Goal: Task Accomplishment & Management: Complete application form

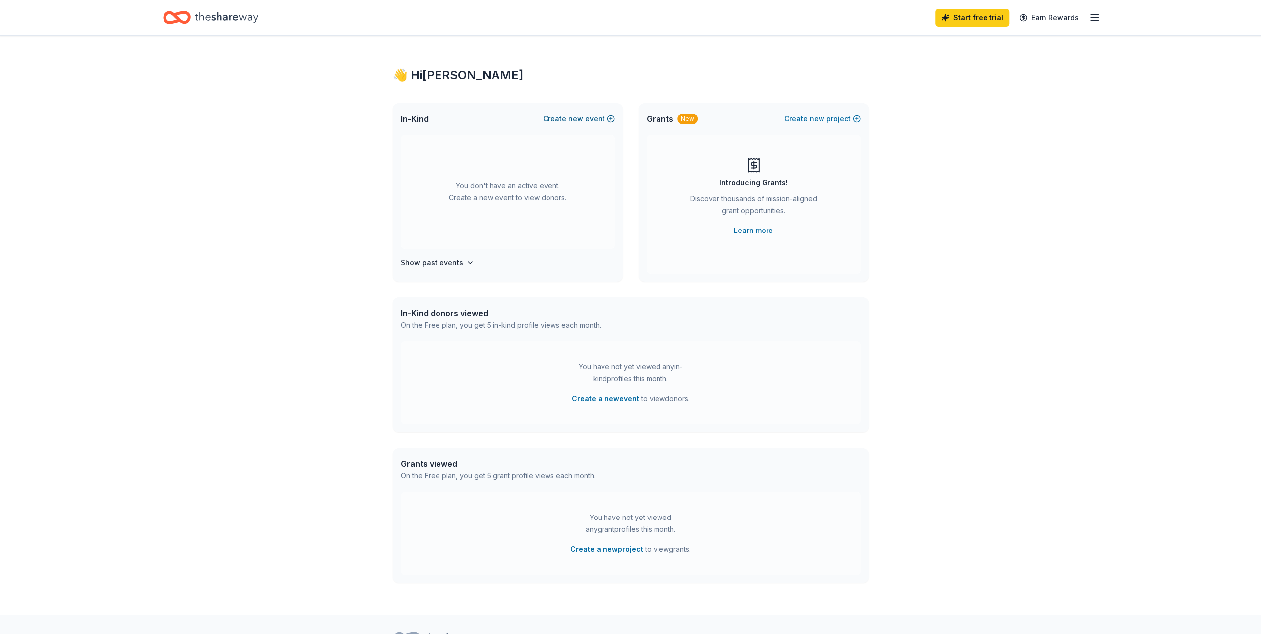
click at [592, 114] on button "Create new event" at bounding box center [579, 119] width 72 height 12
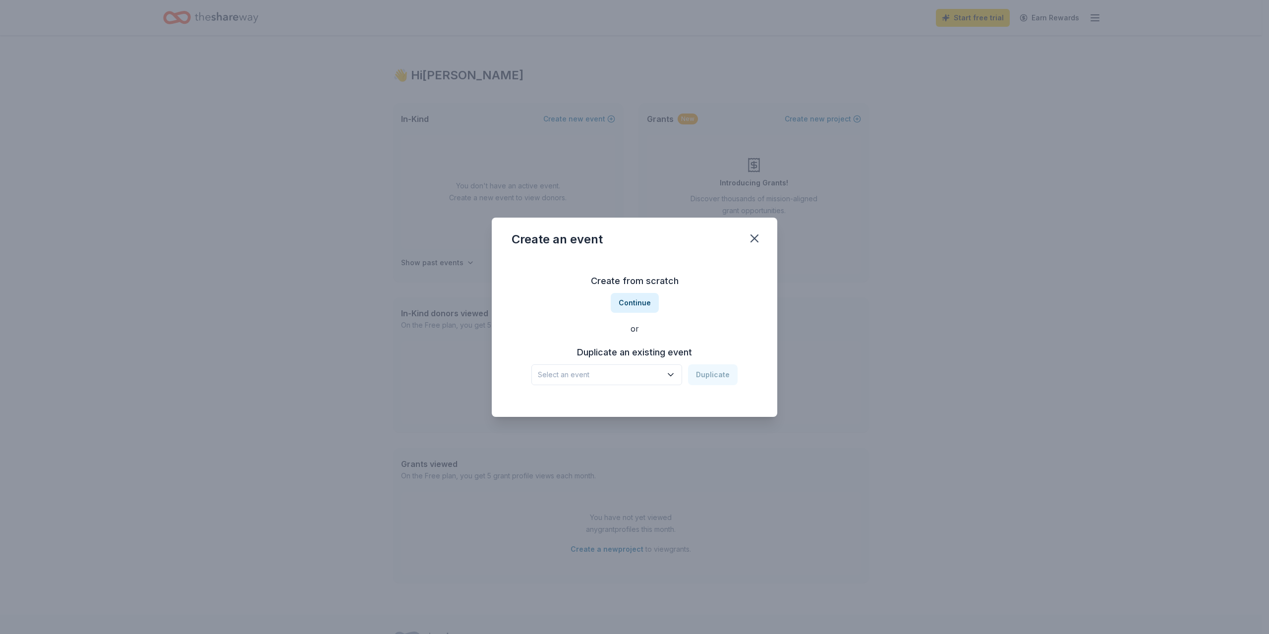
click at [620, 374] on span "Select an event" at bounding box center [600, 375] width 124 height 12
click at [632, 303] on div "Create from scratch Continue or Duplicate an existing event Select an event Dup…" at bounding box center [634, 329] width 246 height 144
click at [627, 302] on button "Continue" at bounding box center [635, 303] width 48 height 20
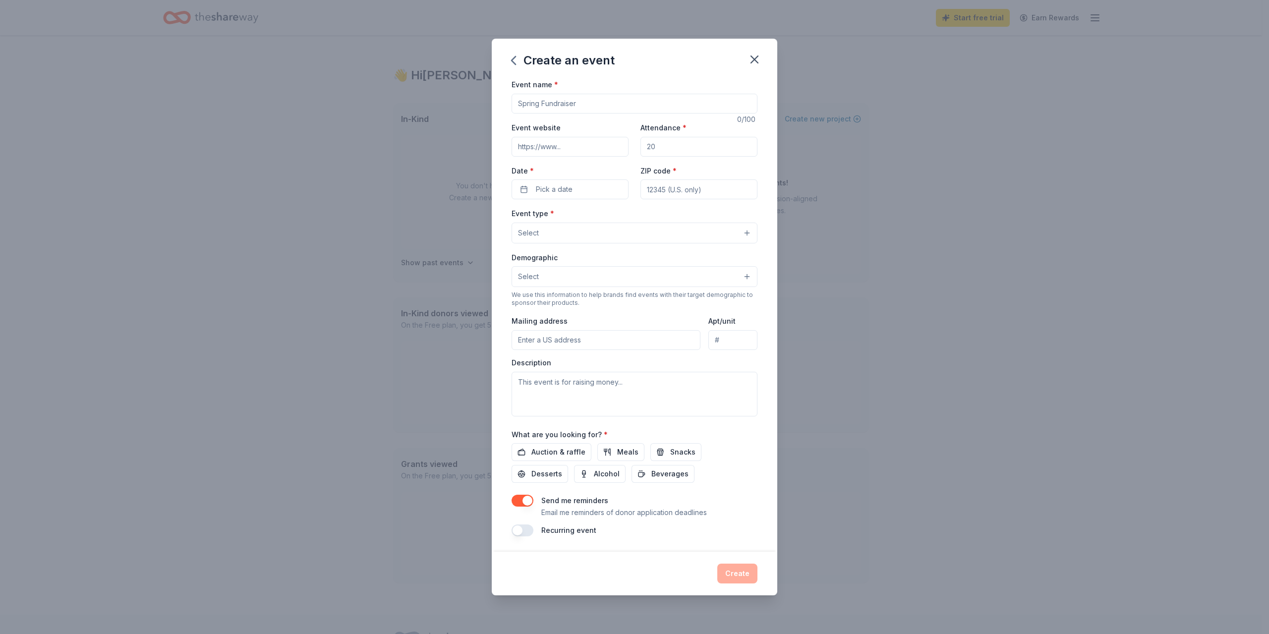
click at [588, 103] on input "Event name *" at bounding box center [634, 104] width 246 height 20
type input "SSP Volleyball Taco Feed/Silent Auction"
click at [576, 151] on input "Event website" at bounding box center [569, 147] width 117 height 20
paste input "https://www.sspvb.com/boosters"
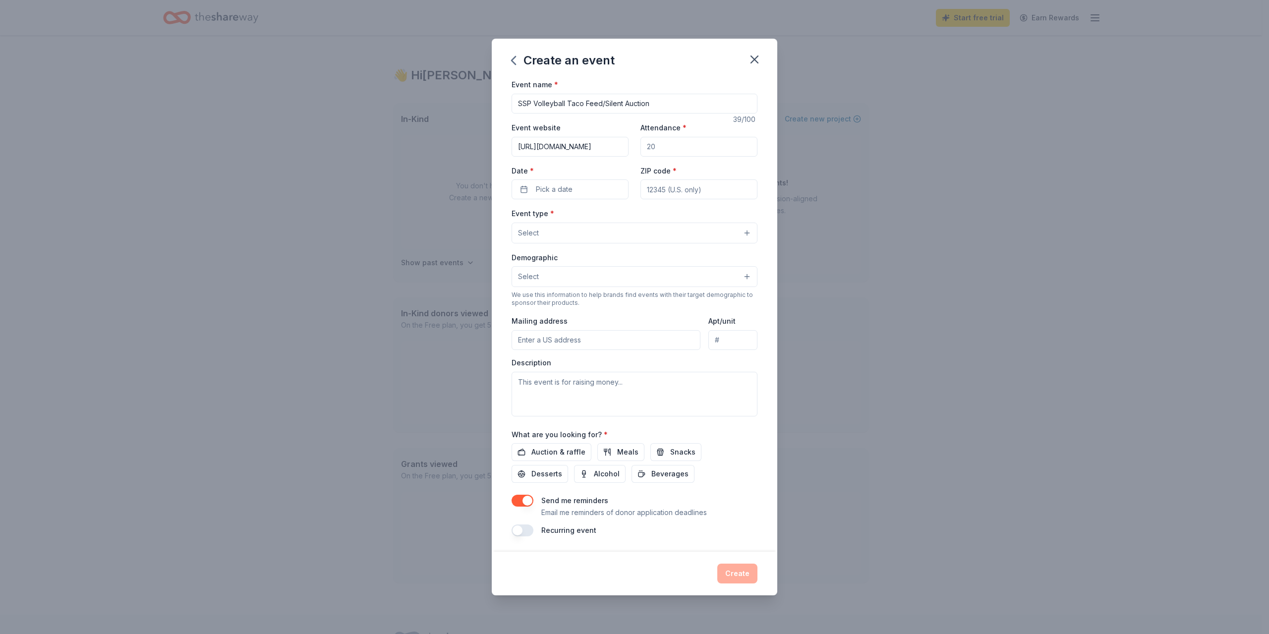
type input "https://www.sspvb.com/boosters"
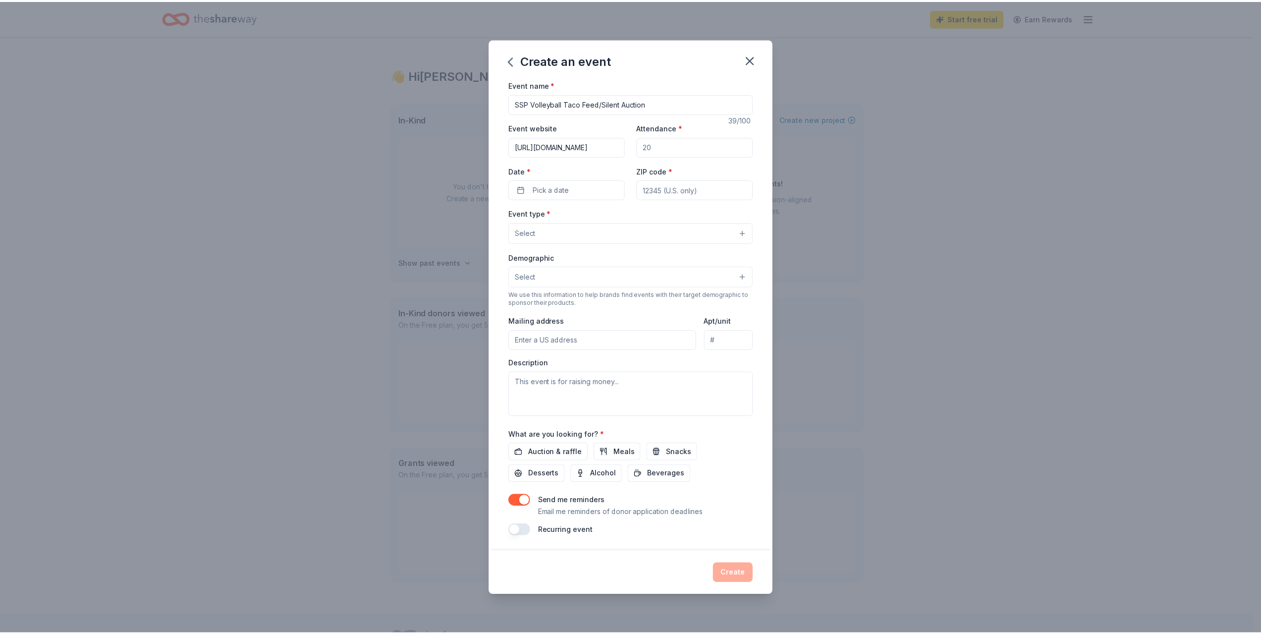
scroll to position [0, 0]
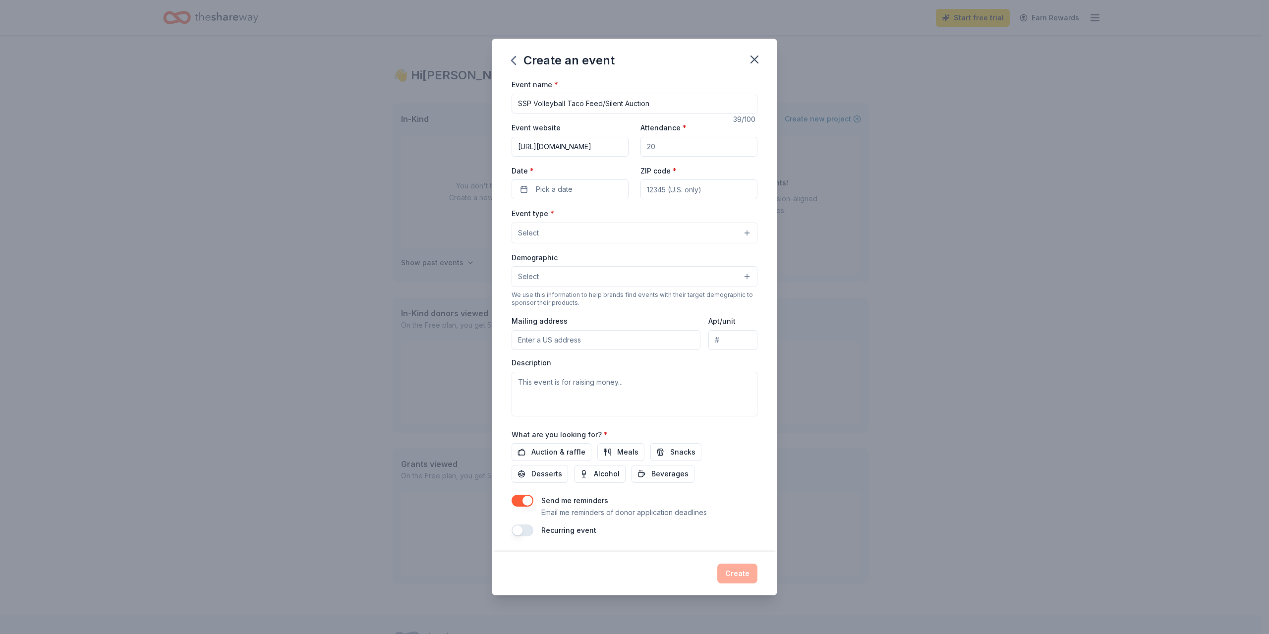
drag, startPoint x: 672, startPoint y: 145, endPoint x: 536, endPoint y: 142, distance: 135.3
click at [536, 142] on div "Event website https://www.sspvb.com/boosters Attendance * Date * Pick a date ZI…" at bounding box center [634, 160] width 246 height 78
type input "100"
click at [591, 191] on button "Pick a date" at bounding box center [569, 189] width 117 height 20
click at [622, 216] on button "Go to next month" at bounding box center [624, 216] width 14 height 14
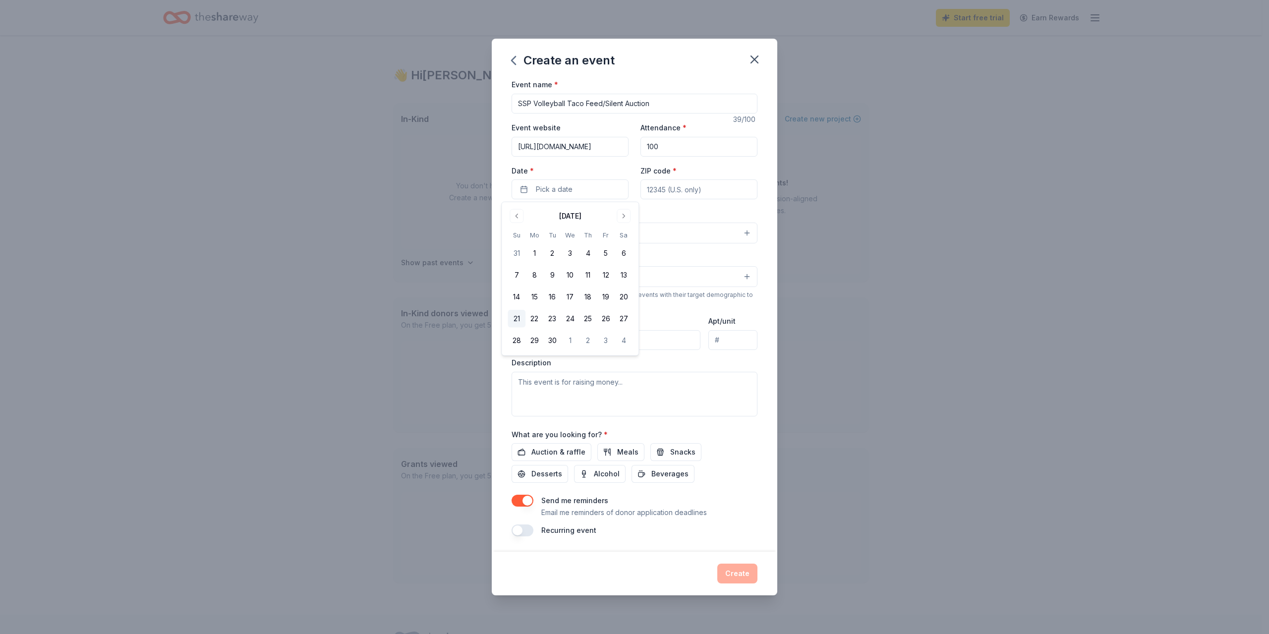
click at [513, 320] on button "21" at bounding box center [516, 319] width 18 height 18
click at [679, 190] on input "ZIP code *" at bounding box center [698, 189] width 117 height 20
type input "55075"
click at [691, 234] on button "Select" at bounding box center [634, 233] width 246 height 21
click at [662, 264] on span "Fundraiser" at bounding box center [634, 258] width 229 height 13
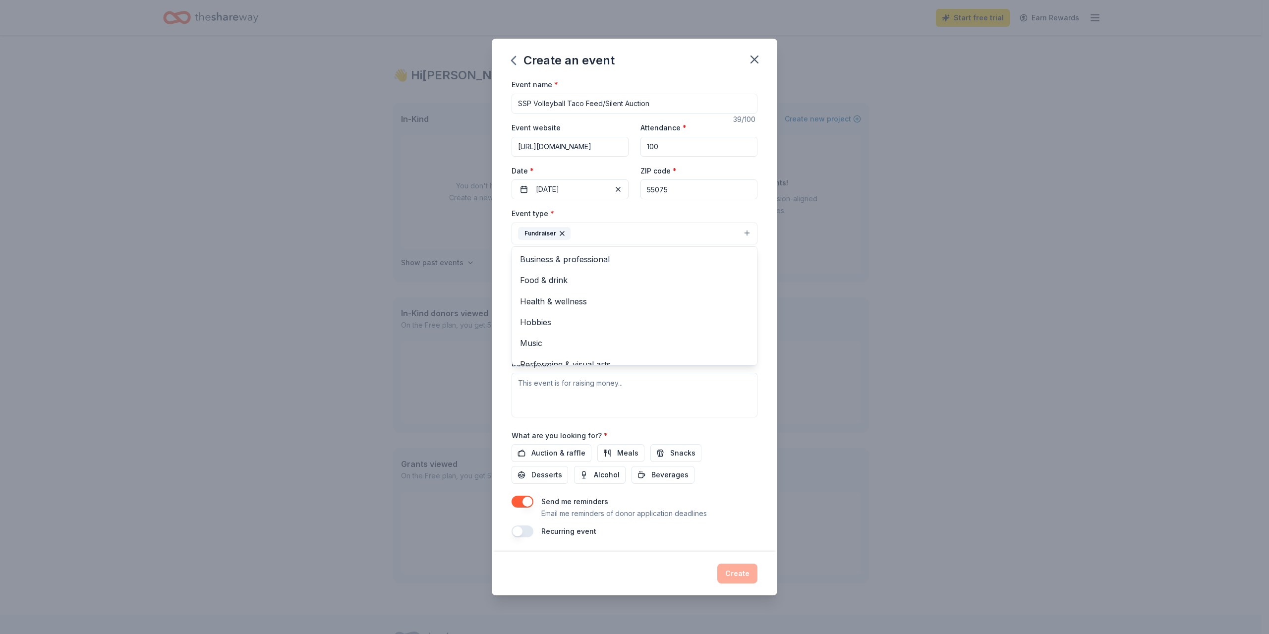
click at [501, 250] on div "Event name * SSP Volleyball Taco Feed/Silent Auction 39 /100 Event website http…" at bounding box center [634, 314] width 285 height 473
click at [563, 273] on button "Select" at bounding box center [634, 277] width 246 height 21
click at [553, 304] on span "All genders" at bounding box center [634, 302] width 229 height 13
click at [497, 307] on div "Event name * SSP Volleyball Taco Feed/Silent Auction 39 /100 Event website http…" at bounding box center [634, 314] width 285 height 473
click at [551, 341] on input "Mailing address" at bounding box center [605, 342] width 189 height 20
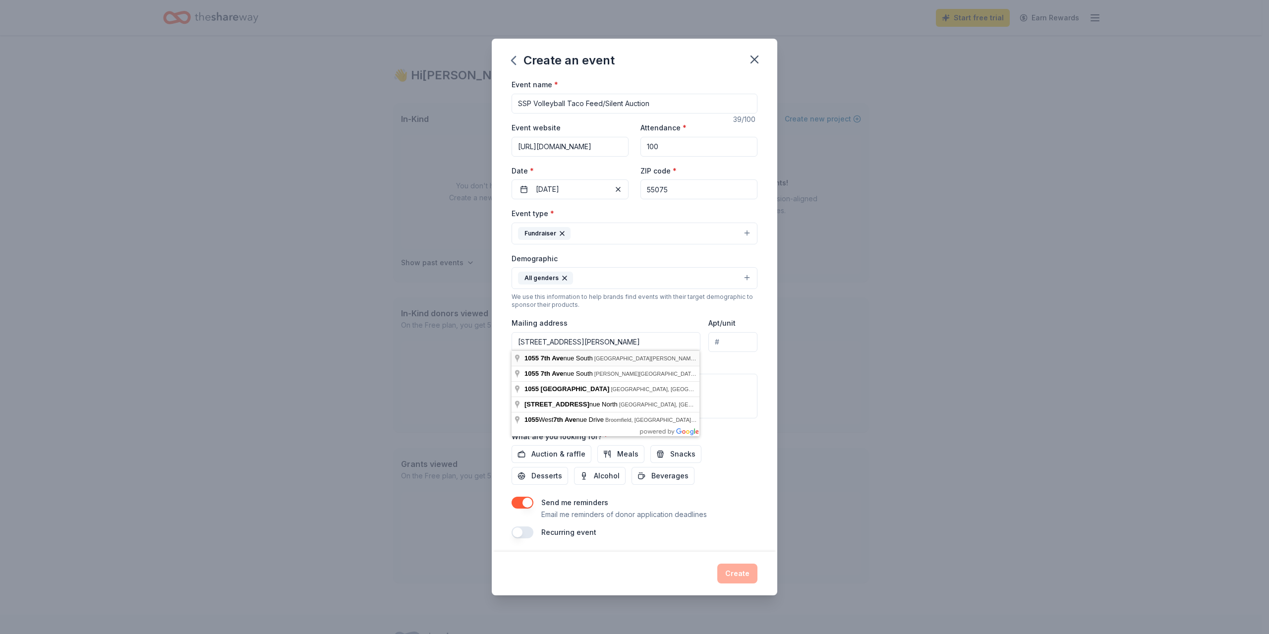
type input "1055 7th Avenue South, South Saint Paul, MN, 55075"
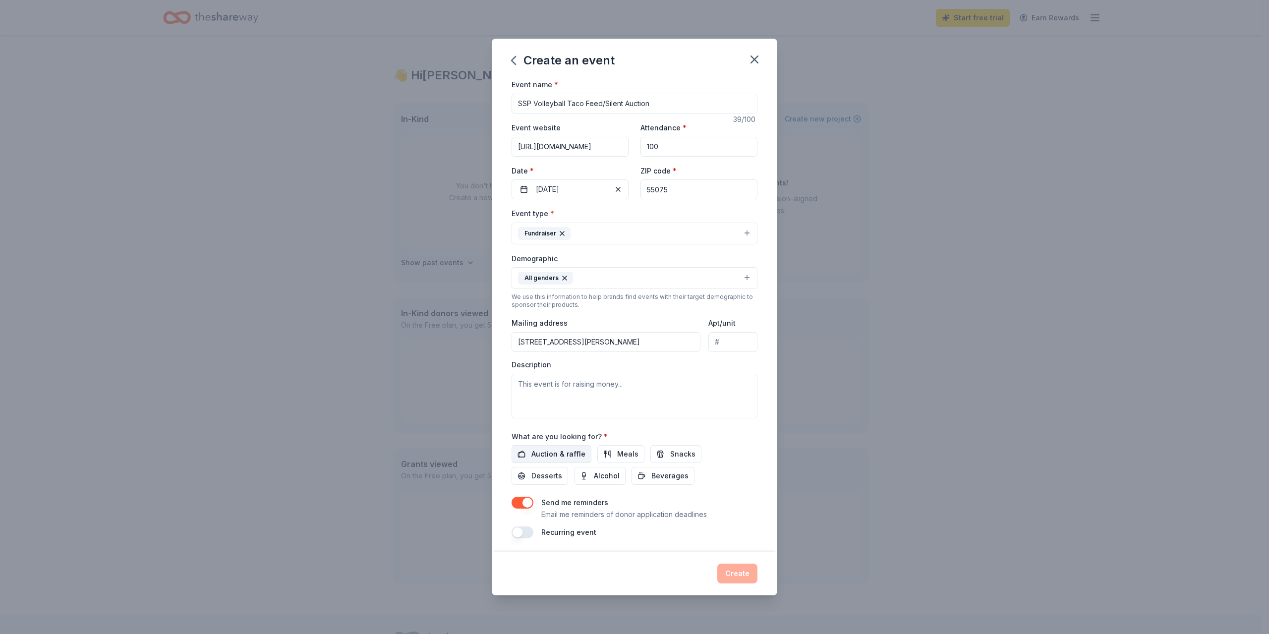
click at [553, 452] on span "Auction & raffle" at bounding box center [558, 454] width 54 height 12
click at [527, 498] on button "button" at bounding box center [522, 503] width 22 height 12
click at [741, 571] on button "Create" at bounding box center [737, 574] width 40 height 20
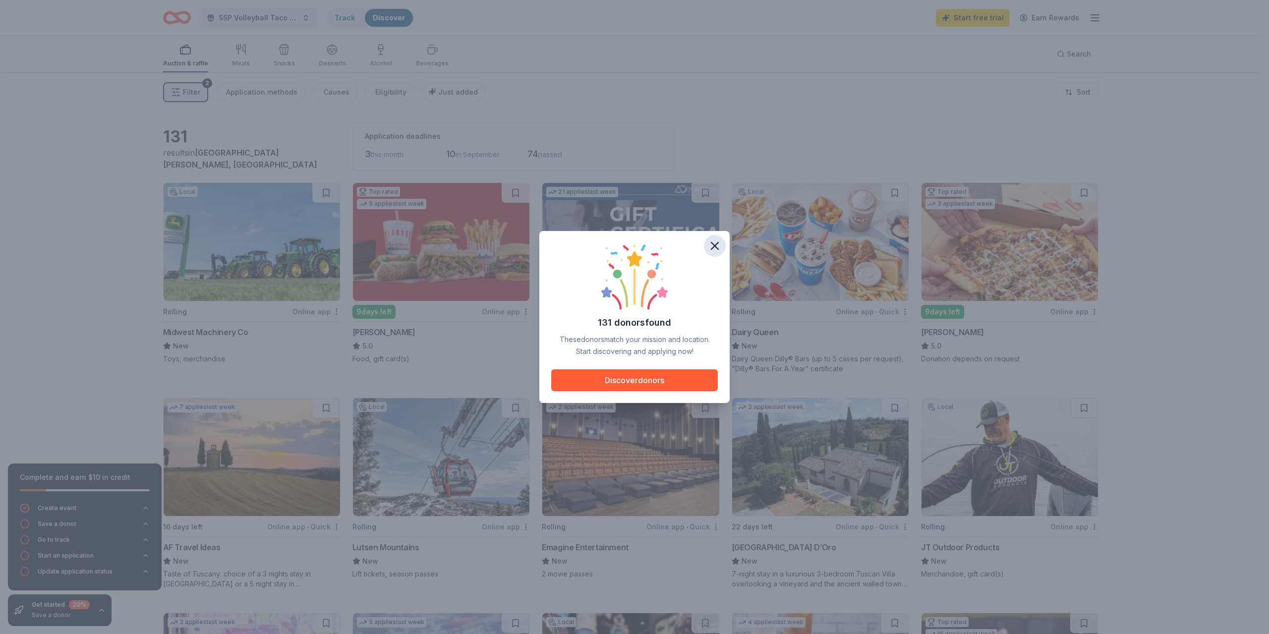
click at [713, 246] on icon "button" at bounding box center [715, 246] width 14 height 14
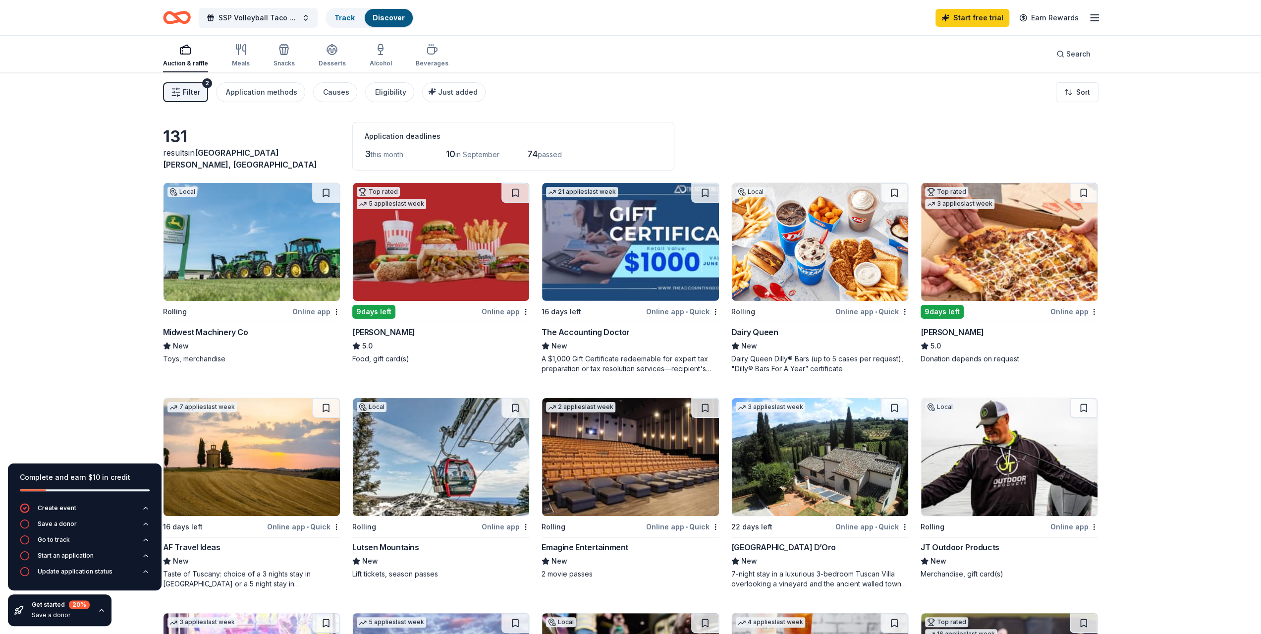
click at [1099, 18] on icon "button" at bounding box center [1095, 18] width 12 height 12
click at [973, 79] on link "Account" at bounding box center [975, 76] width 31 height 10
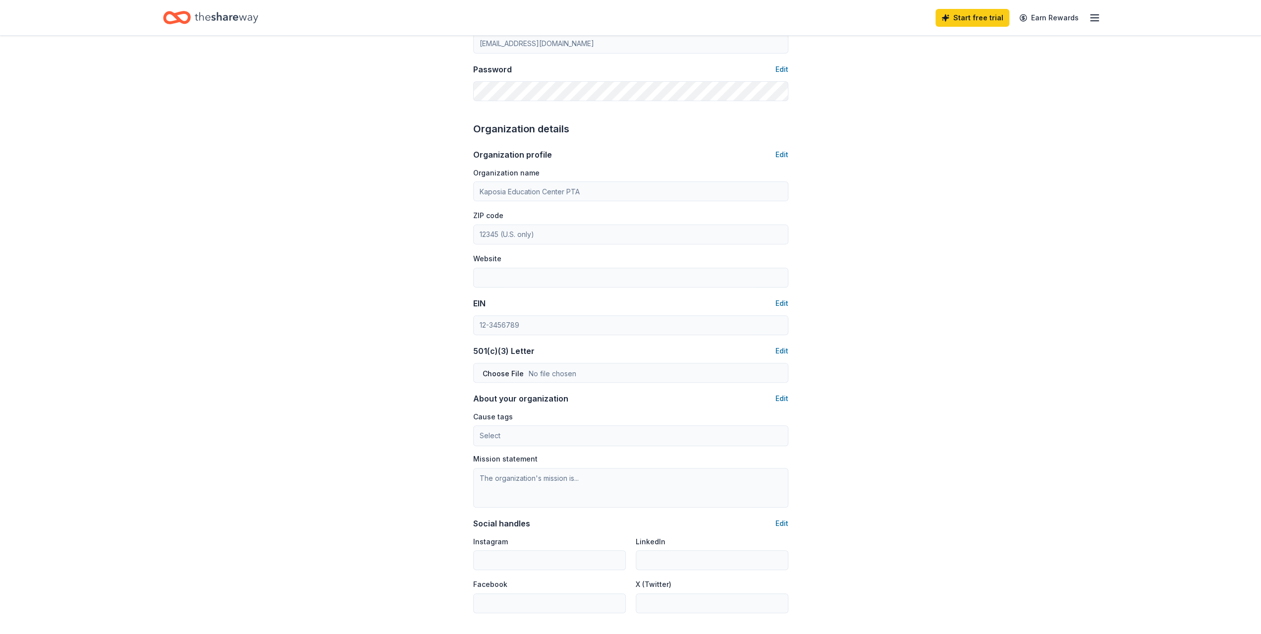
scroll to position [207, 0]
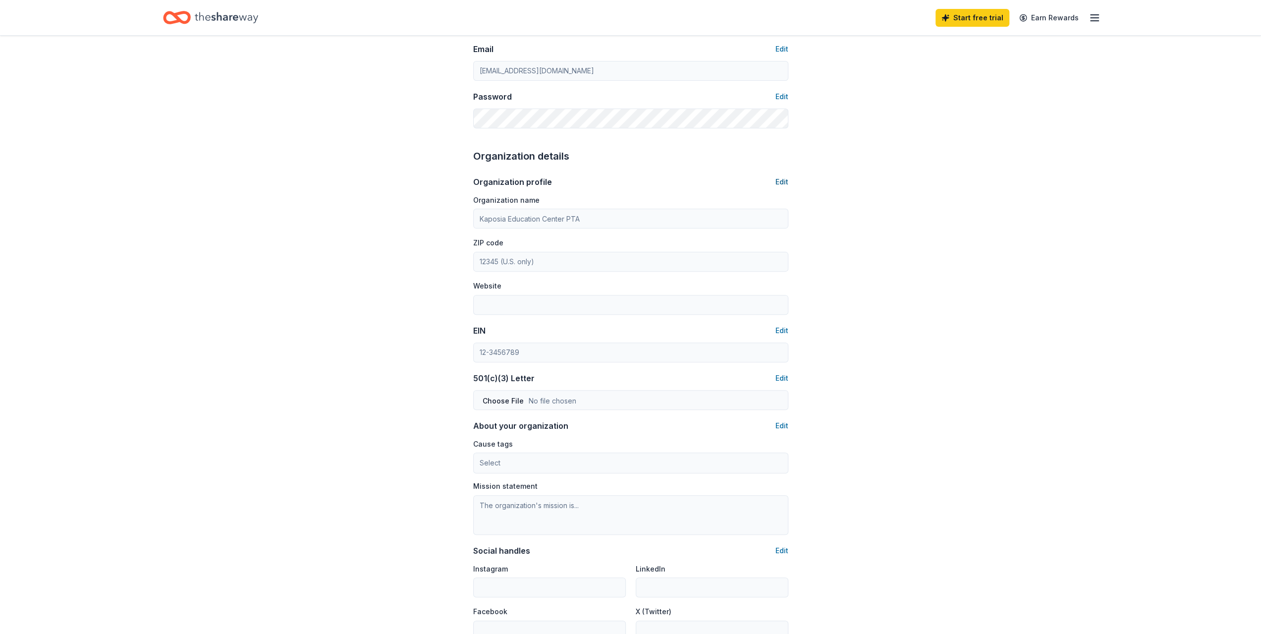
click at [781, 180] on button "Edit" at bounding box center [782, 182] width 13 height 12
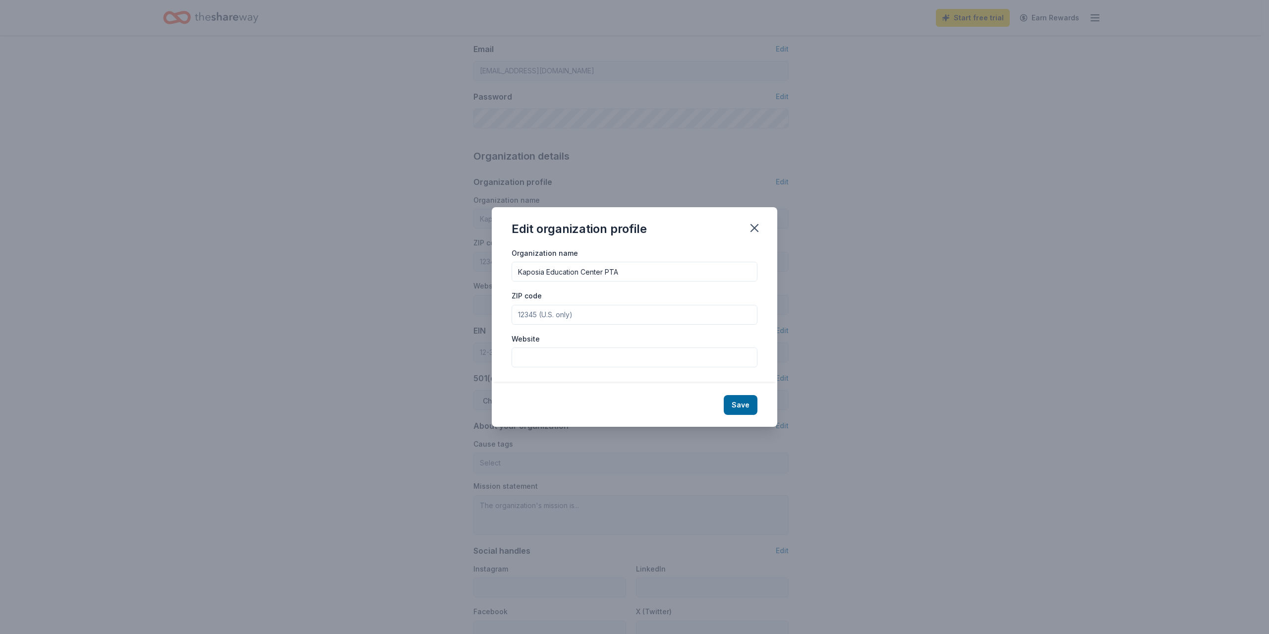
drag, startPoint x: 630, startPoint y: 272, endPoint x: 389, endPoint y: 262, distance: 242.1
click at [389, 262] on div "Edit organization profile Organization name Kaposia Education Center PTA ZIP co…" at bounding box center [634, 317] width 1269 height 634
type input "South St Paul Volleyball Boosters"
click at [527, 310] on input "ZIP code" at bounding box center [634, 315] width 246 height 20
type input "55075"
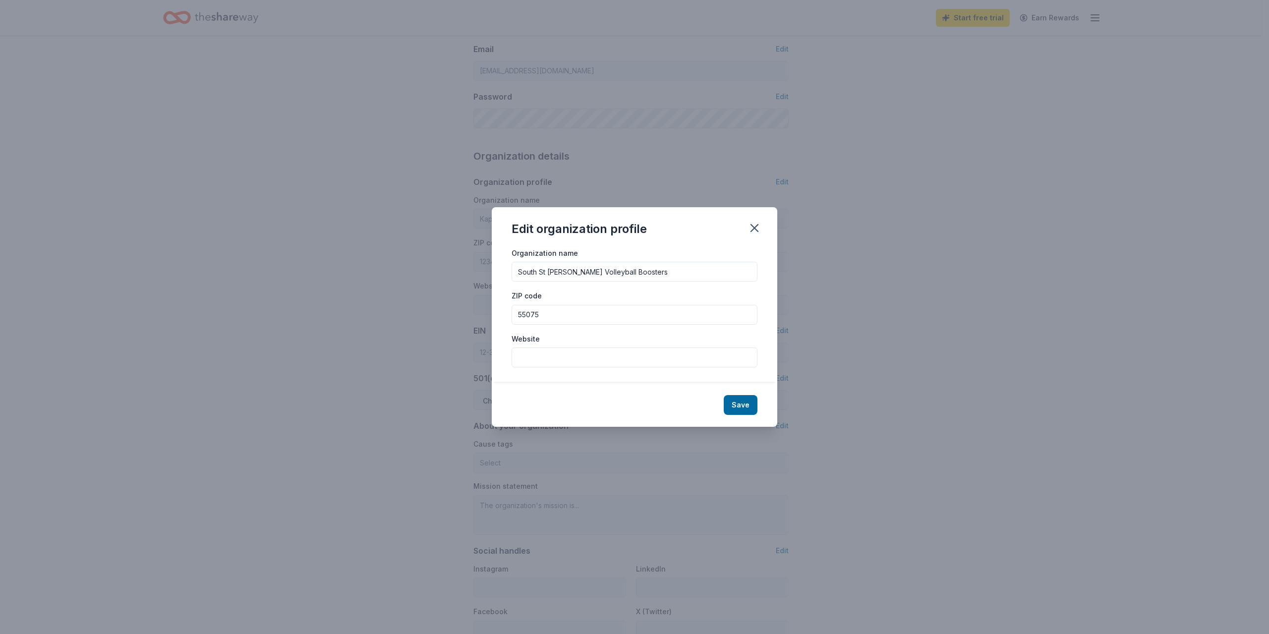
paste input "https://www.sspvb.com/boosters"
type input "https://www.sspvb.com/boosters"
click at [738, 406] on button "Save" at bounding box center [741, 405] width 34 height 20
type input "South St Paul Volleyball Boosters"
type input "55075"
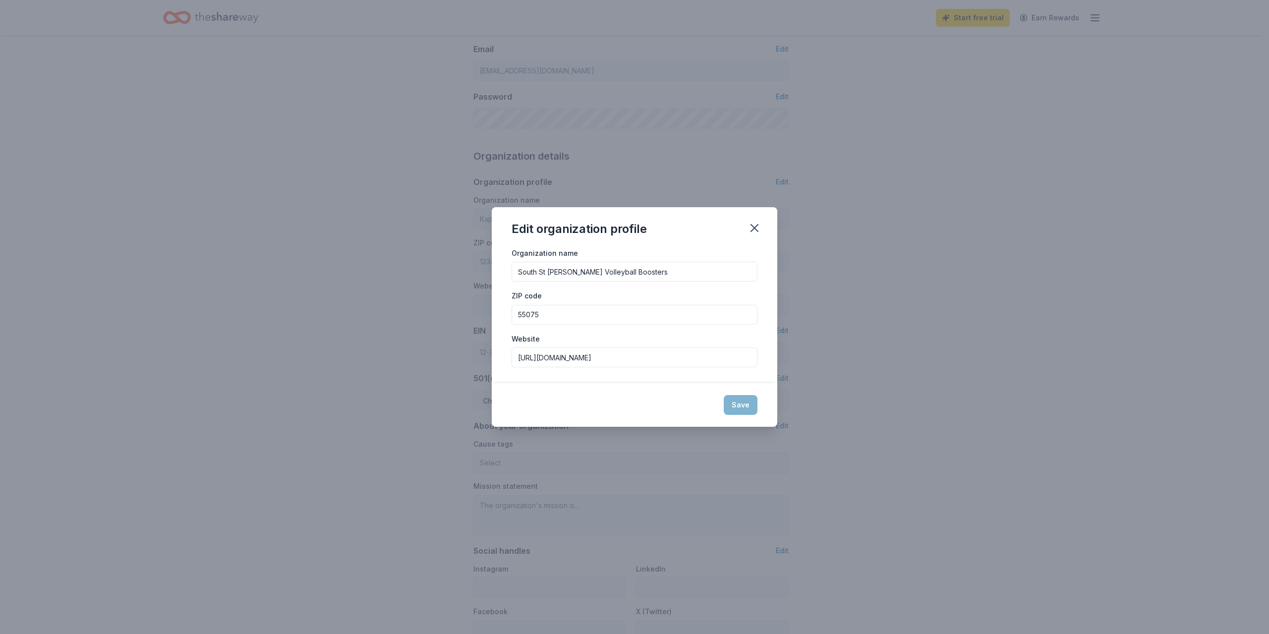
type input "https://www.sspvb.com/boosters"
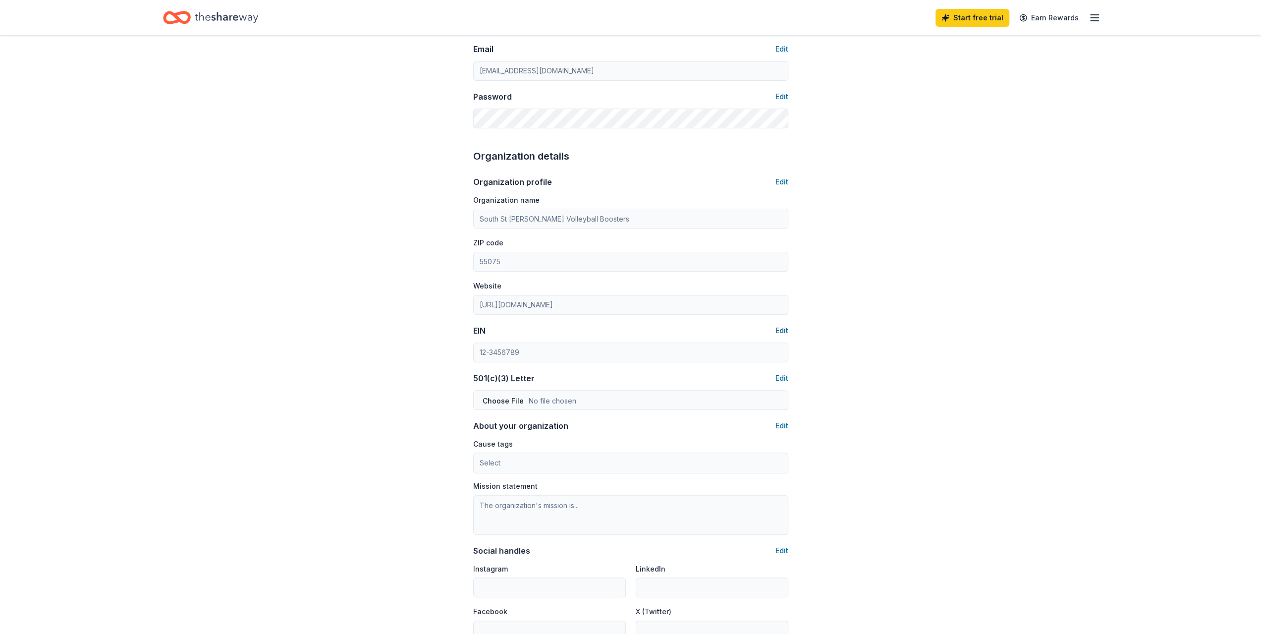
click at [785, 328] on button "Edit" at bounding box center [782, 331] width 13 height 12
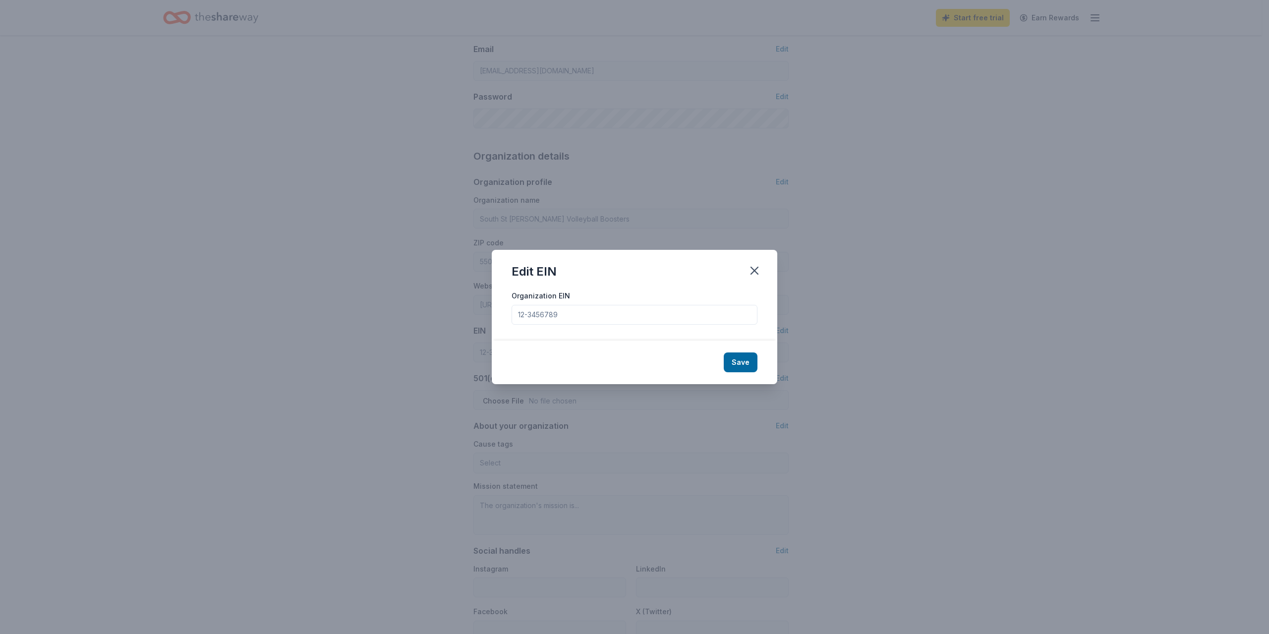
drag, startPoint x: 571, startPoint y: 312, endPoint x: 406, endPoint y: 309, distance: 164.6
click at [406, 309] on div "Edit EIN Organization EIN Save" at bounding box center [634, 317] width 1269 height 634
paste input "26-0447493"
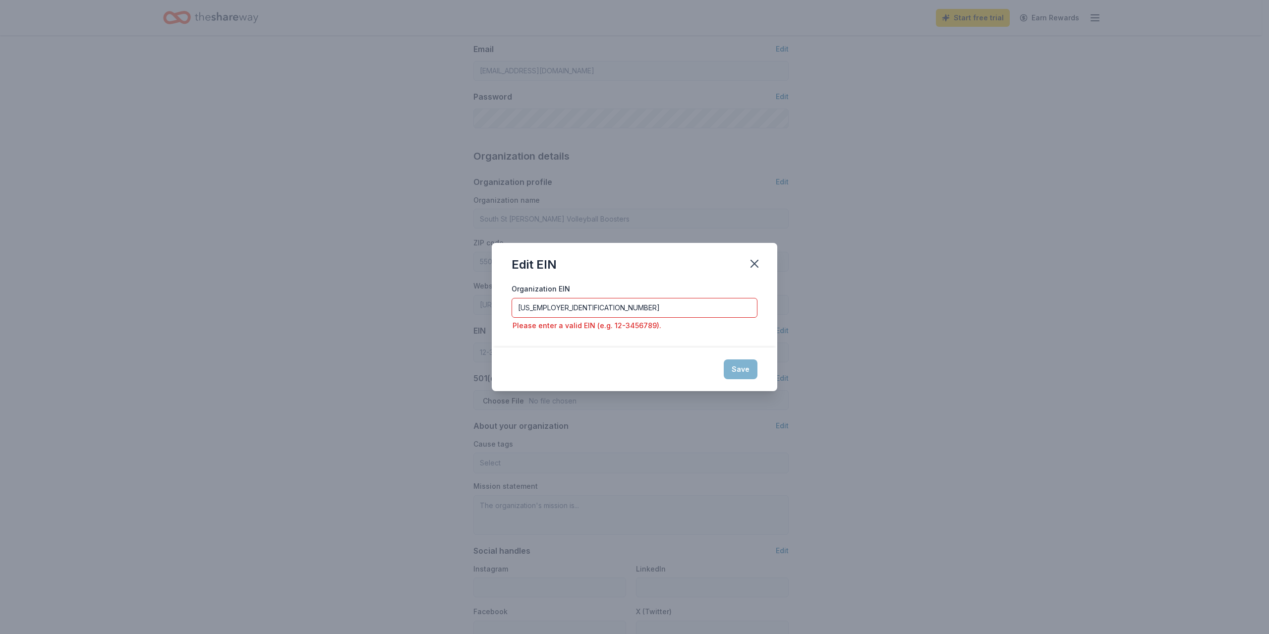
click at [522, 307] on input "26-0447493" at bounding box center [634, 308] width 246 height 20
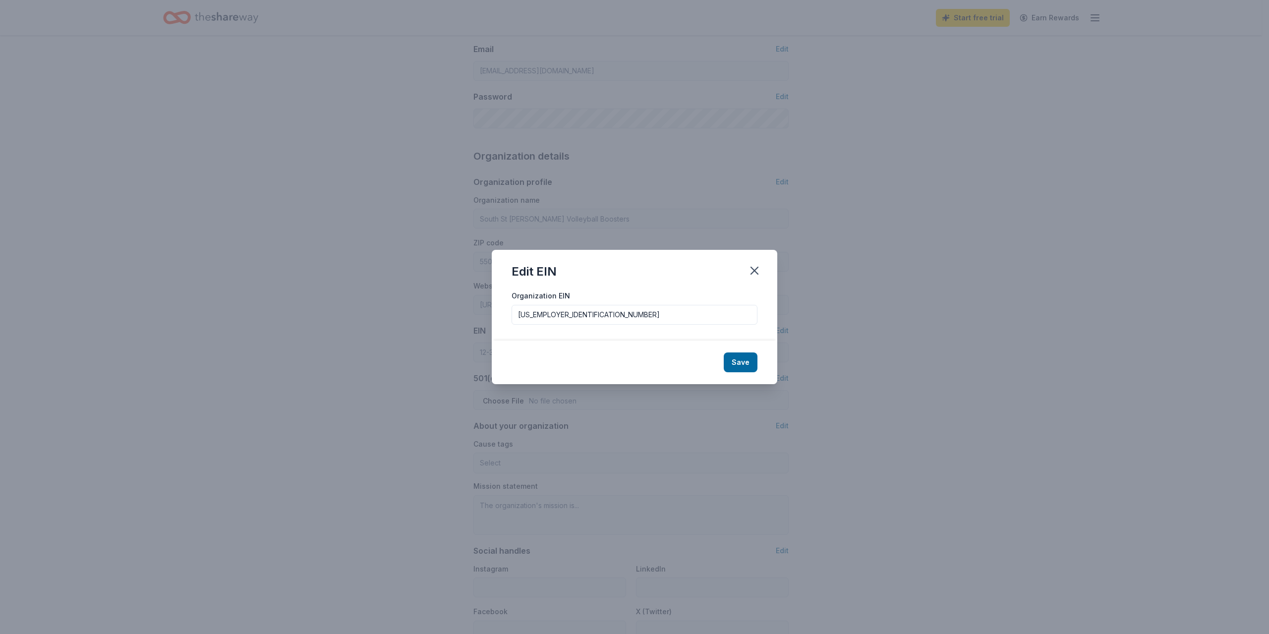
type input "26-0447493"
click at [748, 365] on button "Save" at bounding box center [741, 362] width 34 height 20
type input "26-0447493"
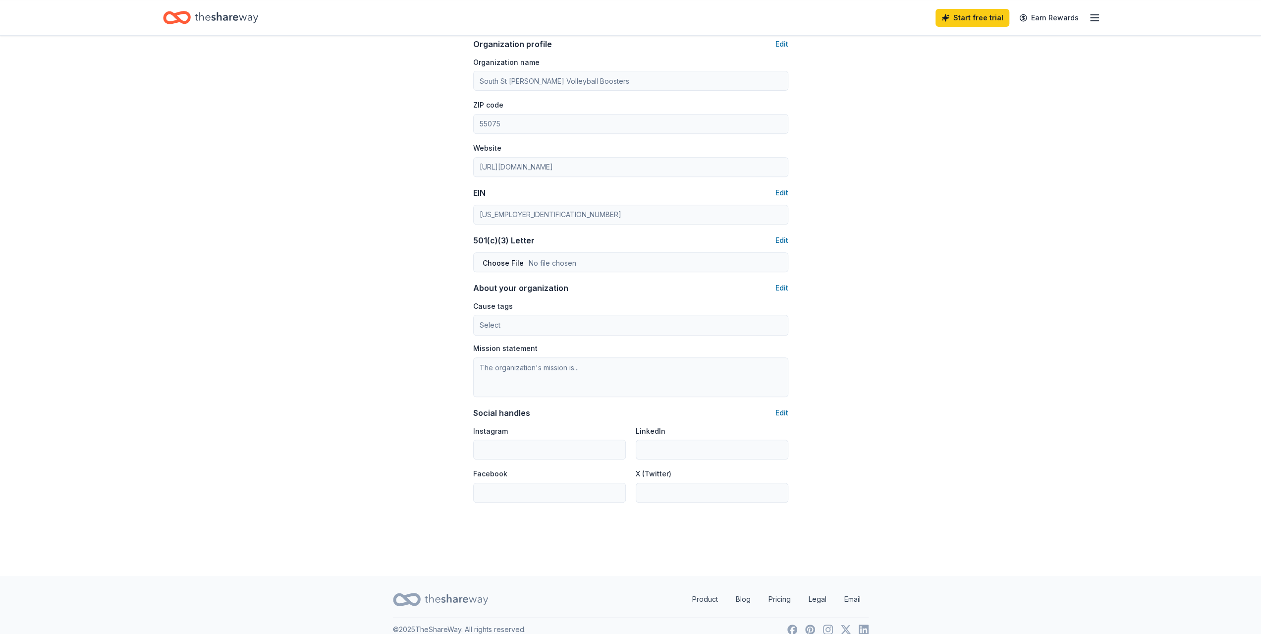
scroll to position [355, 0]
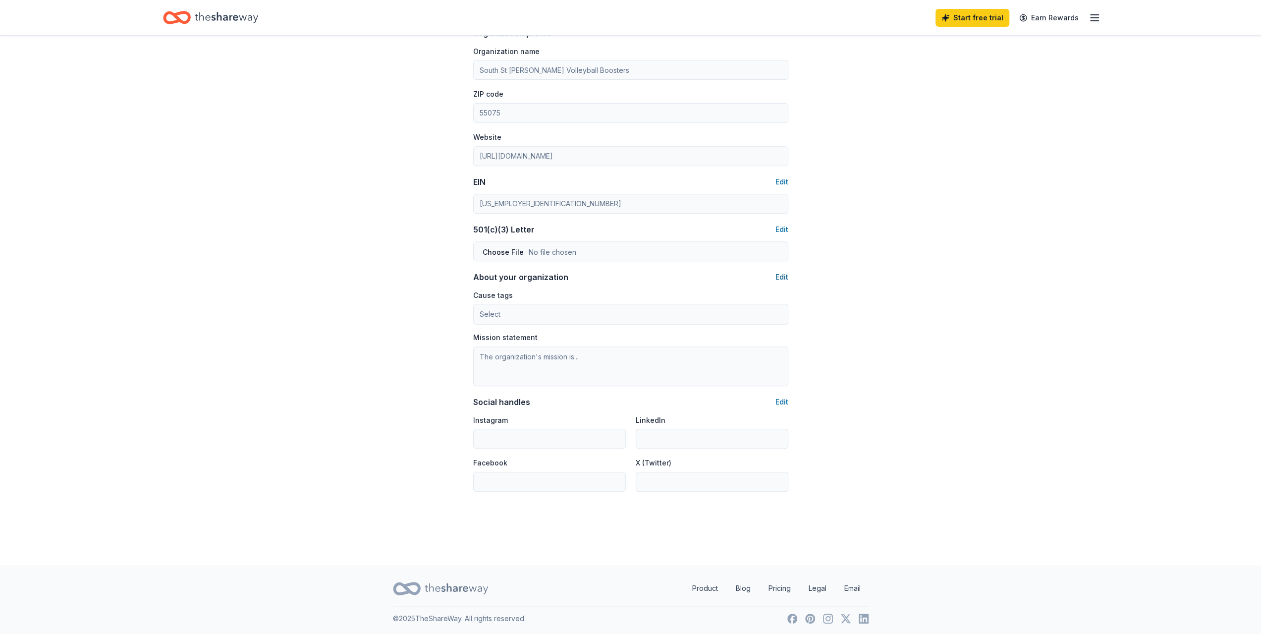
click at [783, 274] on button "Edit" at bounding box center [782, 277] width 13 height 12
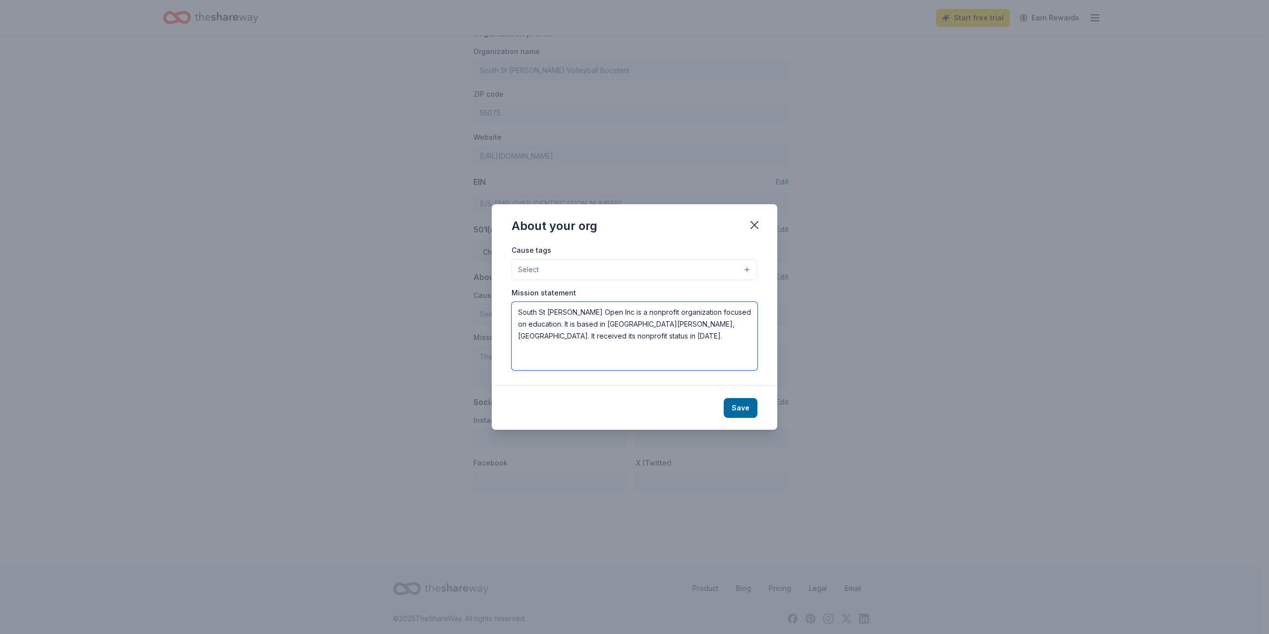
drag, startPoint x: 575, startPoint y: 341, endPoint x: 463, endPoint y: 304, distance: 118.5
click at [463, 304] on div "About your org Cause tags Select Mission statement South St Paul Open Inc is a …" at bounding box center [634, 317] width 1269 height 634
paste textarea "The SSP Volleyball Booster Club supports our athletes through fundraising, volu…"
type textarea "The SSP Volleyball Booster Club supports our athletes through fundraising, volu…"
click at [738, 405] on button "Save" at bounding box center [741, 408] width 34 height 20
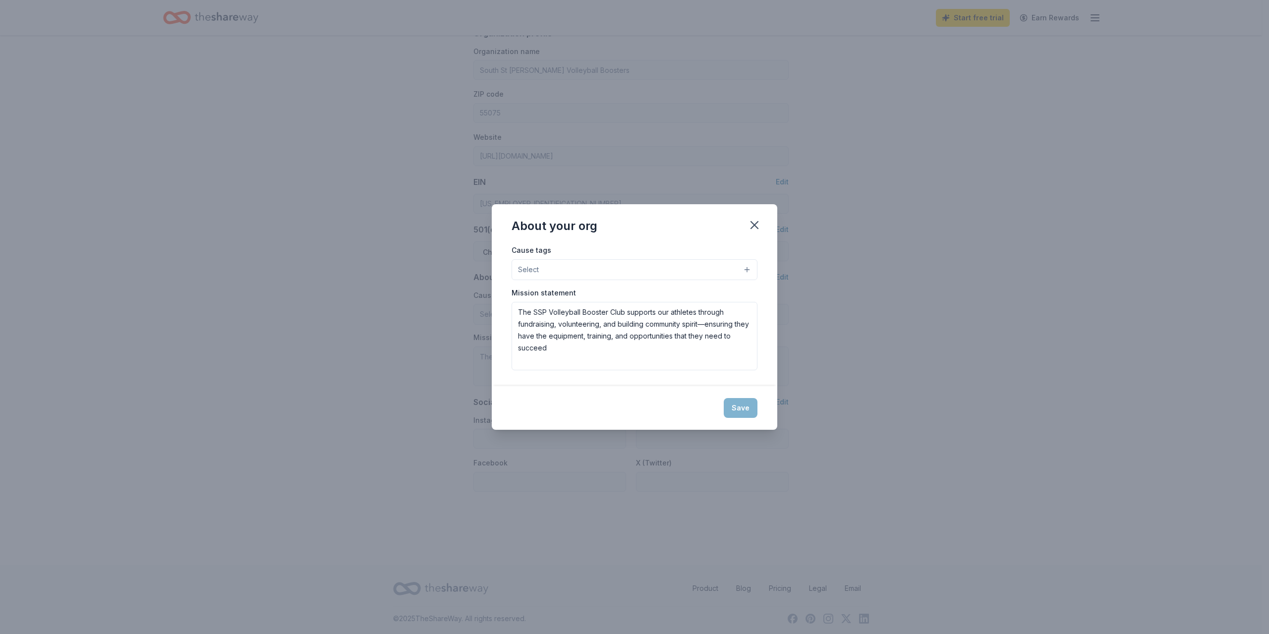
type textarea "The SSP Volleyball Booster Club supports our athletes through fundraising, volu…"
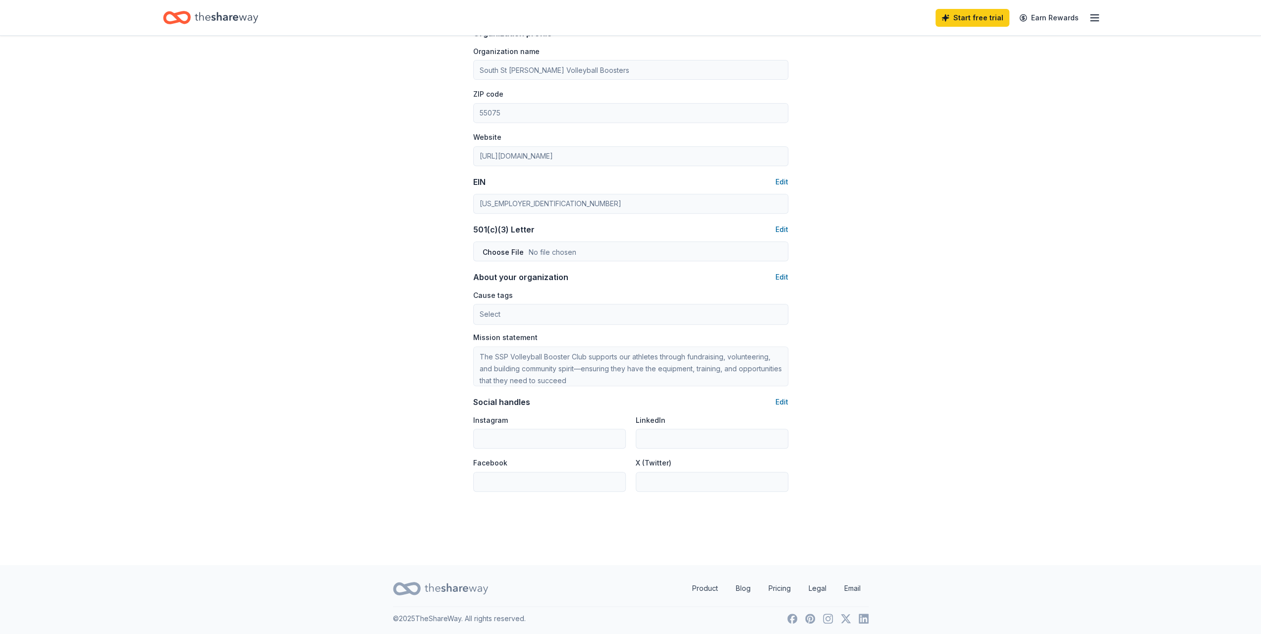
click at [964, 84] on div "Account About me Profile Edit First name Jenny Last name Koch Role Board member…" at bounding box center [630, 122] width 1261 height 885
click at [189, 18] on icon "Home" at bounding box center [180, 17] width 15 height 10
click at [1095, 18] on line "button" at bounding box center [1095, 18] width 8 height 0
click at [972, 79] on link "Account" at bounding box center [975, 76] width 31 height 10
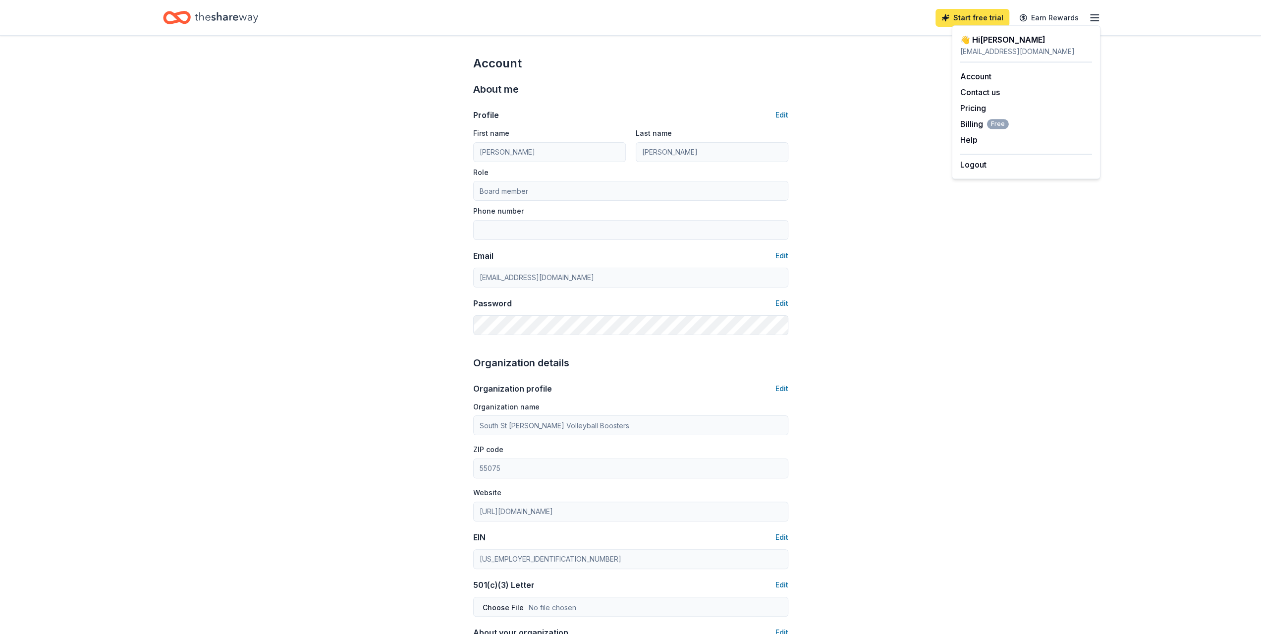
click at [964, 14] on link "Start free trial" at bounding box center [973, 18] width 74 height 18
click at [969, 19] on link "Start free trial" at bounding box center [973, 18] width 74 height 18
click at [1098, 19] on icon "button" at bounding box center [1095, 18] width 12 height 12
click at [788, 115] on button "Edit" at bounding box center [782, 115] width 13 height 12
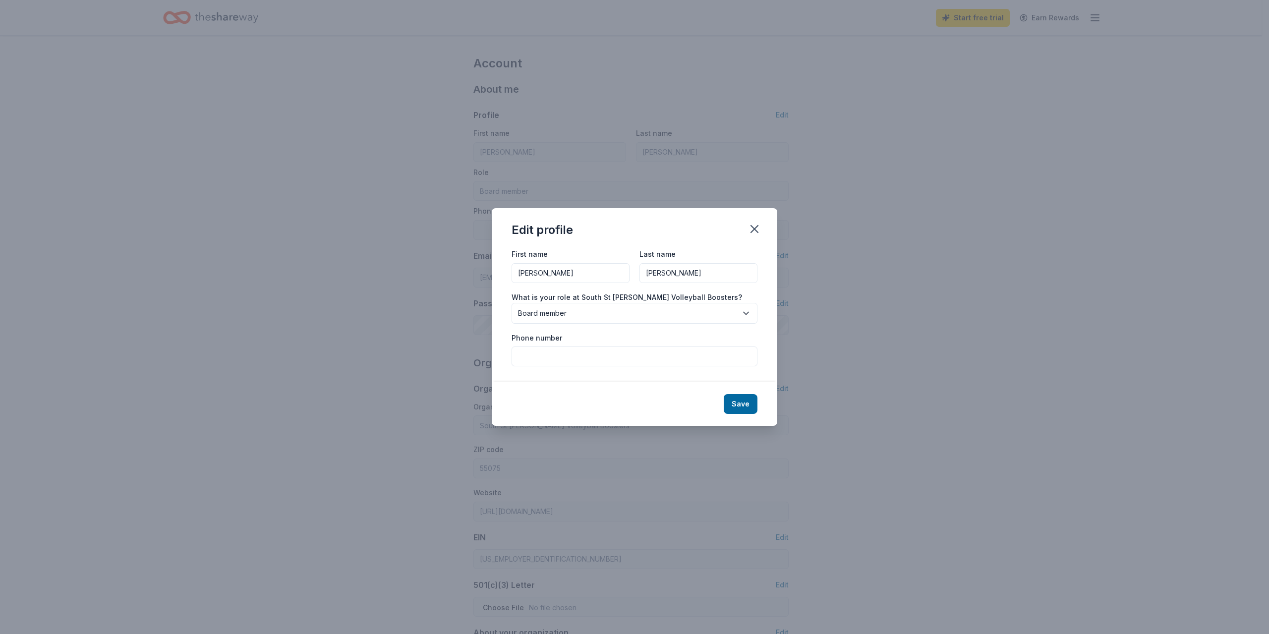
click at [539, 315] on span "Board member" at bounding box center [627, 313] width 219 height 12
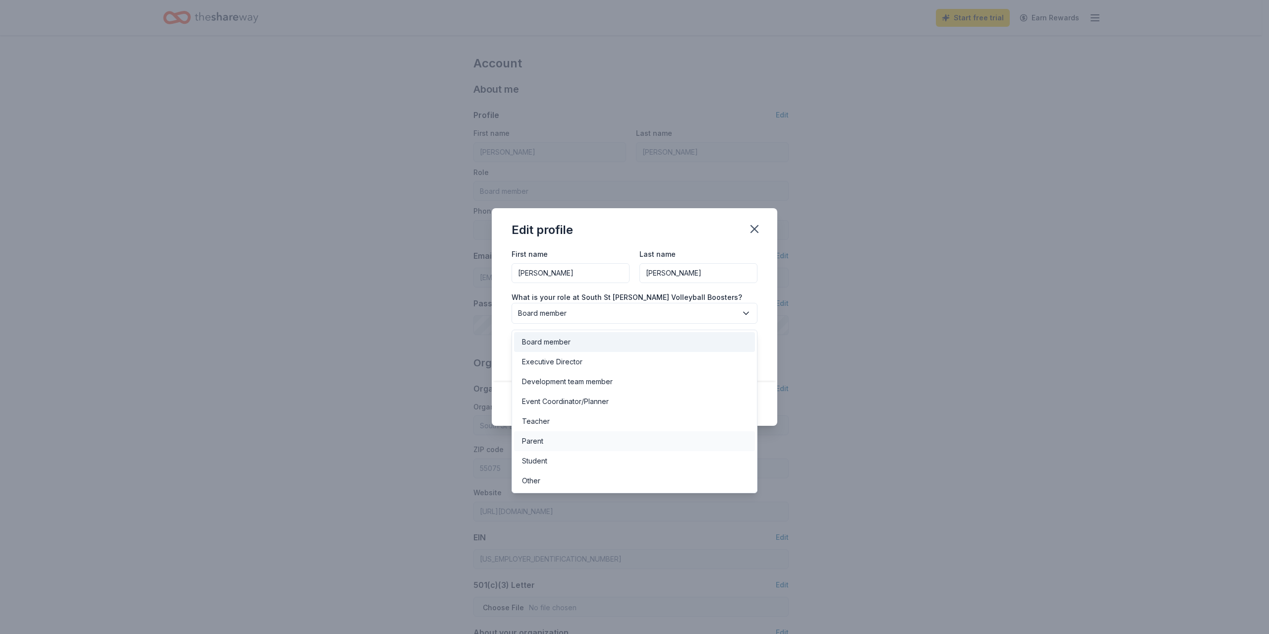
click at [558, 439] on div "Parent" at bounding box center [634, 441] width 241 height 20
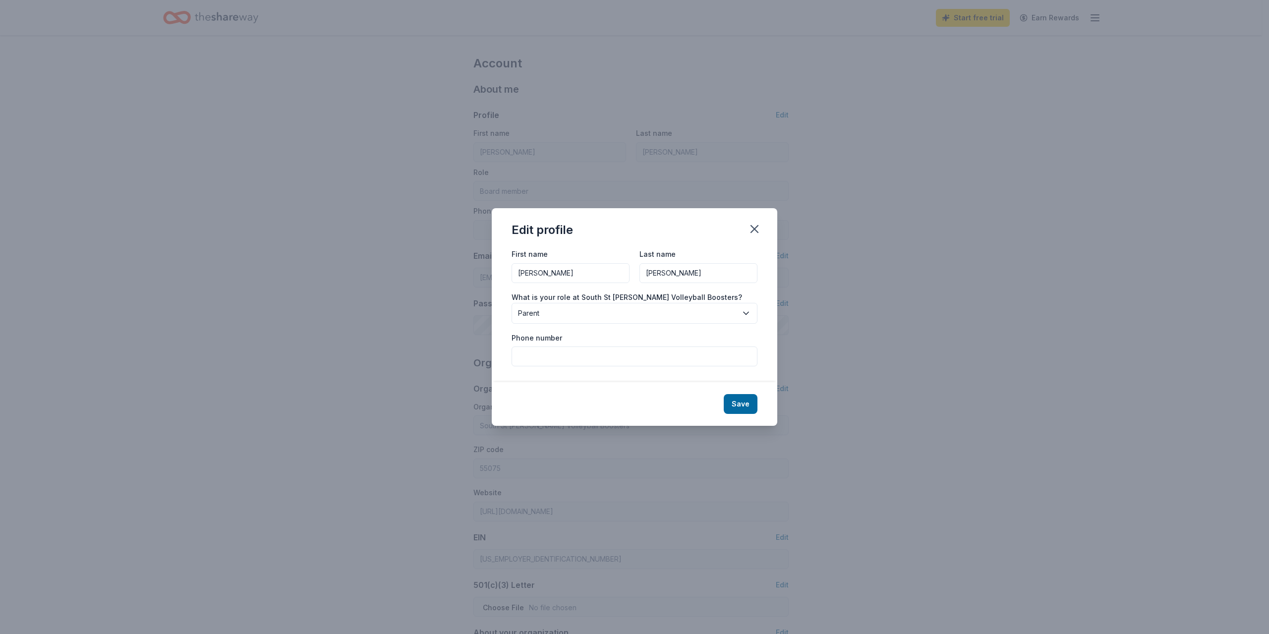
click at [645, 352] on input "Phone number" at bounding box center [634, 356] width 246 height 20
click at [742, 399] on button "Save" at bounding box center [741, 404] width 34 height 20
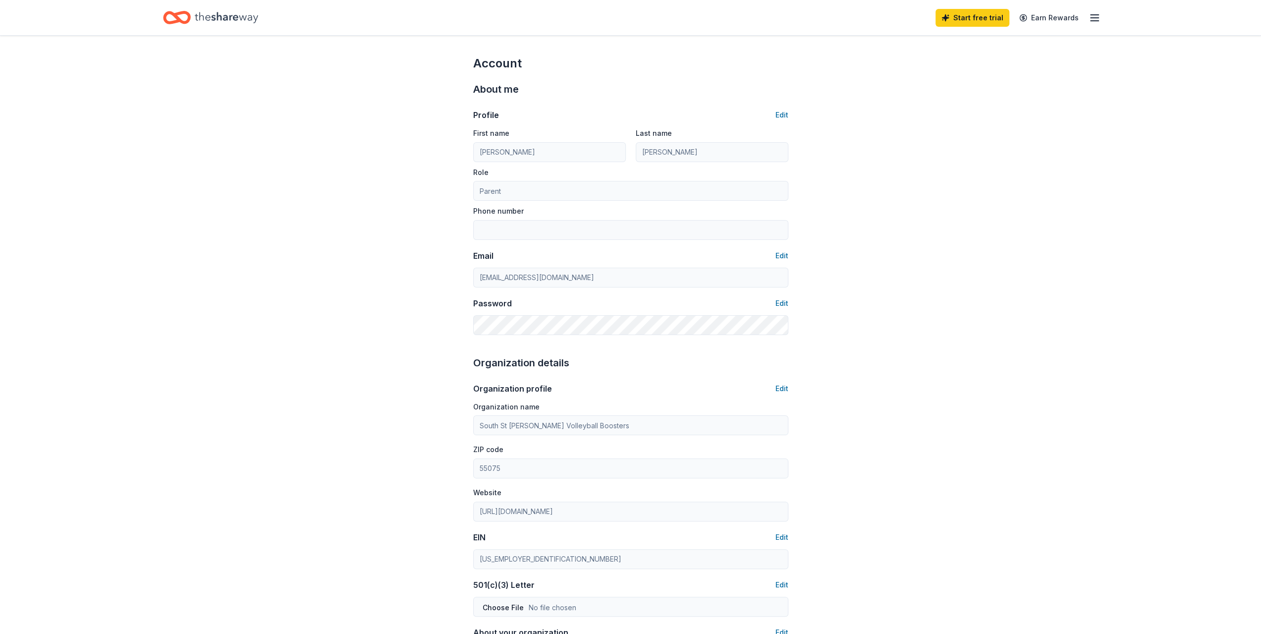
type input "Parent"
click at [1096, 16] on icon "button" at bounding box center [1095, 18] width 12 height 12
click at [969, 17] on link "Start free trial" at bounding box center [973, 18] width 74 height 18
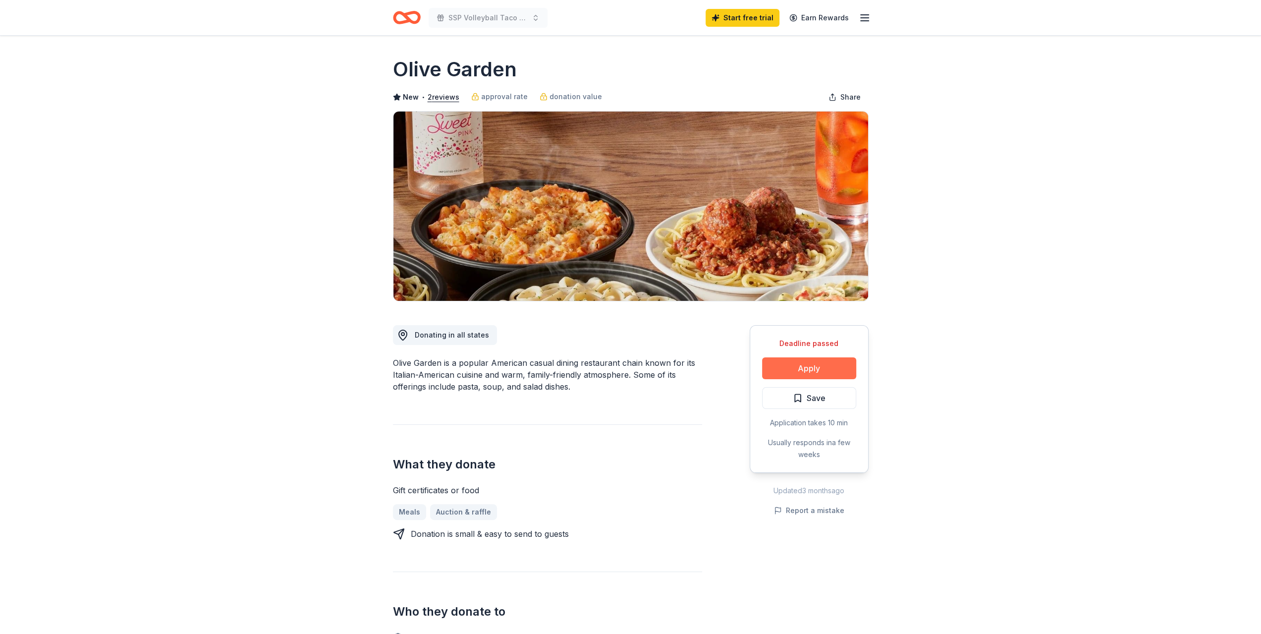
click at [792, 371] on button "Apply" at bounding box center [809, 368] width 94 height 22
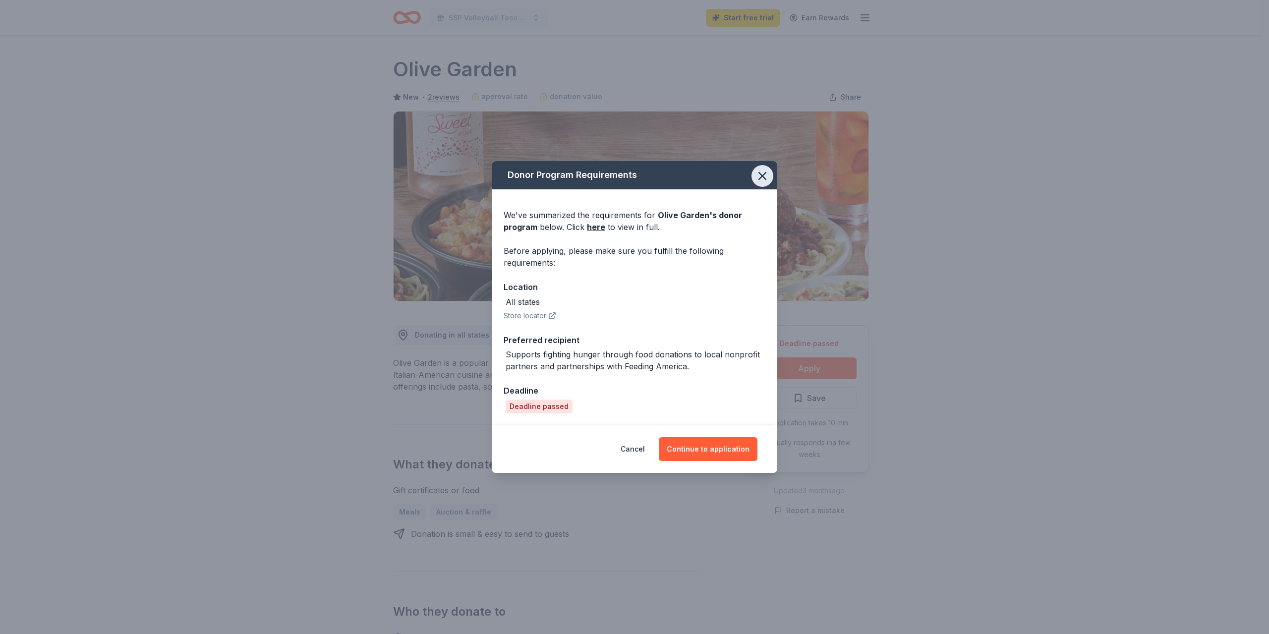
click at [762, 176] on icon "button" at bounding box center [762, 175] width 7 height 7
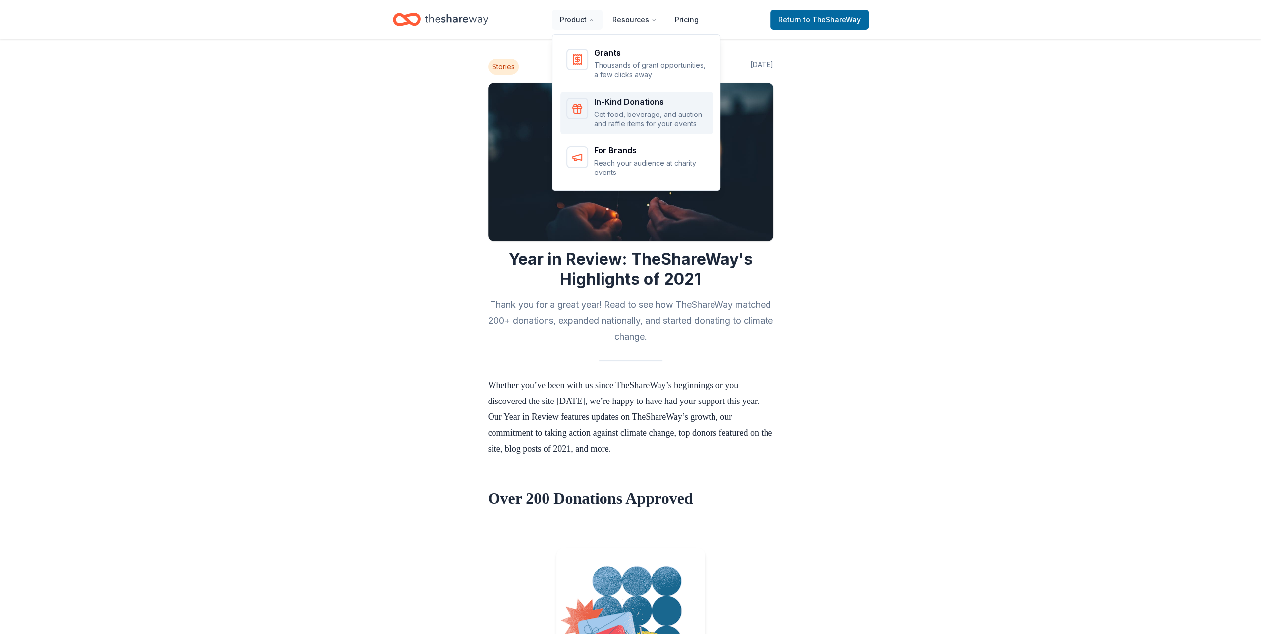
click at [582, 105] on icon "Main" at bounding box center [577, 109] width 12 height 12
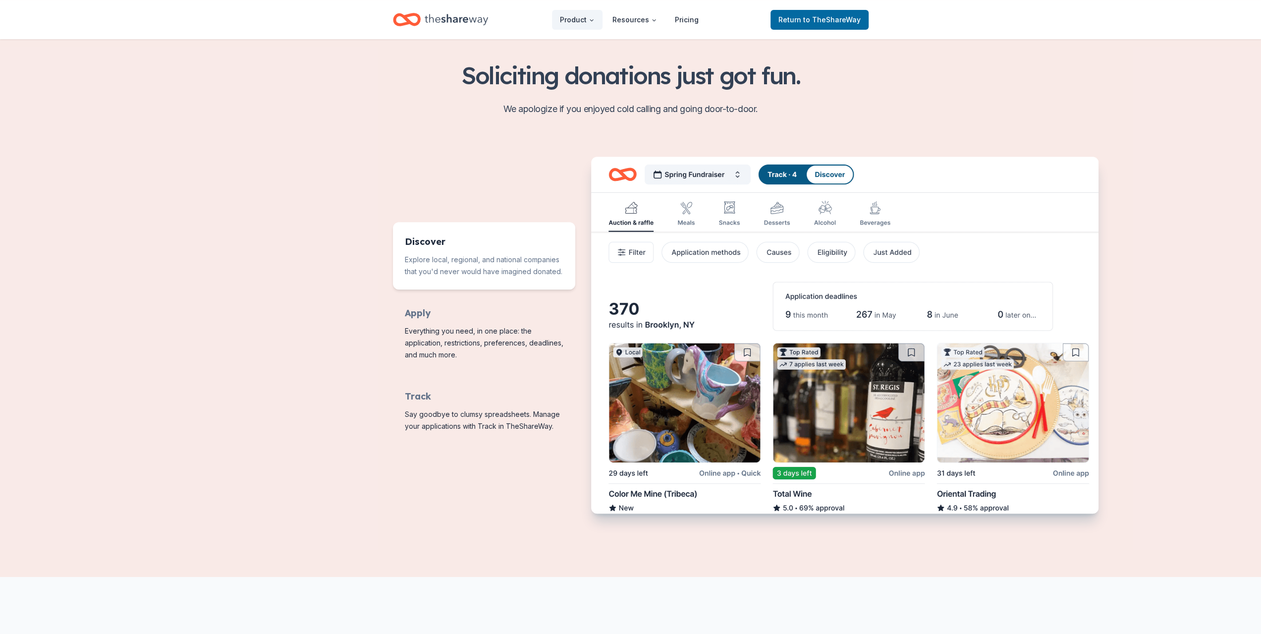
scroll to position [347, 0]
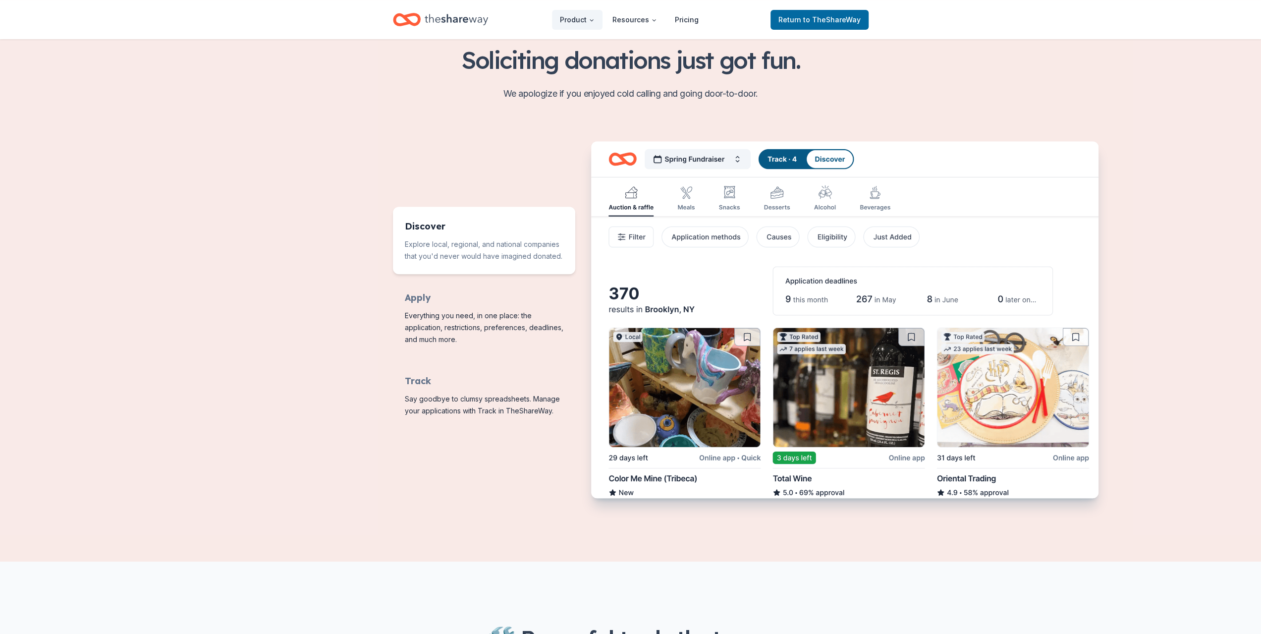
click at [628, 191] on img "Features for running your books" at bounding box center [844, 320] width 507 height 358
click at [627, 236] on img "Features for running your books" at bounding box center [844, 320] width 507 height 358
click at [825, 162] on img "Features for running your books" at bounding box center [844, 320] width 507 height 358
click at [820, 23] on span "to TheShareWay" at bounding box center [831, 19] width 57 height 8
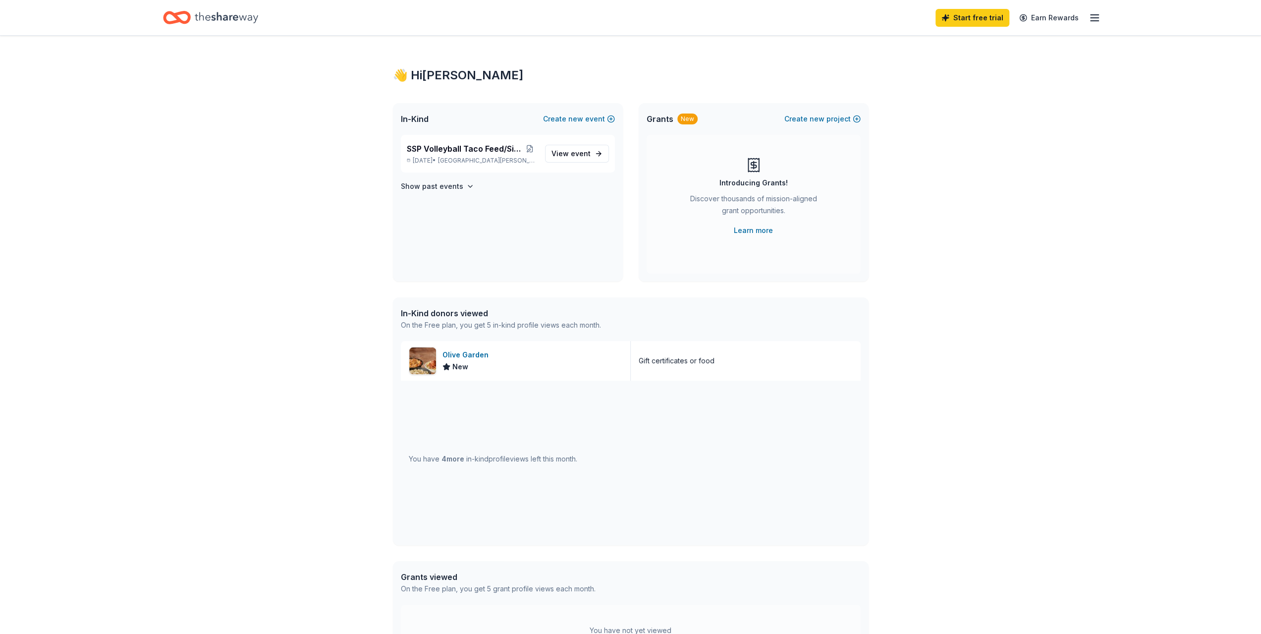
click at [1091, 18] on line "button" at bounding box center [1095, 18] width 8 height 0
click at [196, 14] on icon "Home" at bounding box center [226, 17] width 63 height 11
click at [466, 185] on icon "button" at bounding box center [470, 186] width 8 height 8
click at [452, 311] on div "In-Kind donors viewed" at bounding box center [501, 313] width 200 height 12
click at [1092, 14] on icon "button" at bounding box center [1095, 18] width 12 height 12
